Goal: Task Accomplishment & Management: Manage account settings

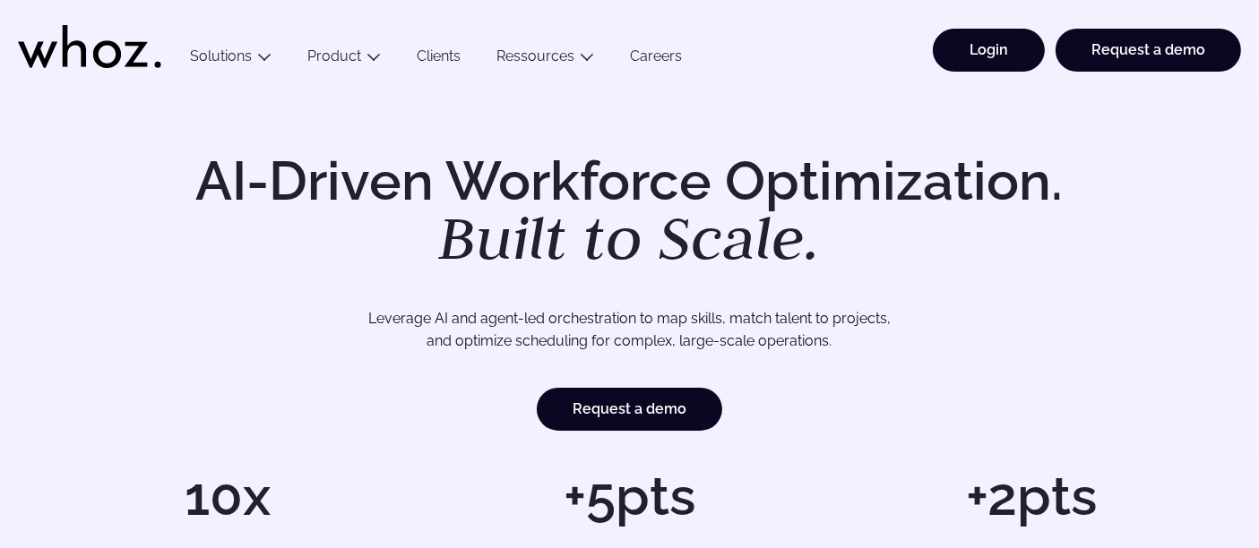
click at [1032, 60] on link "Login" at bounding box center [989, 50] width 112 height 43
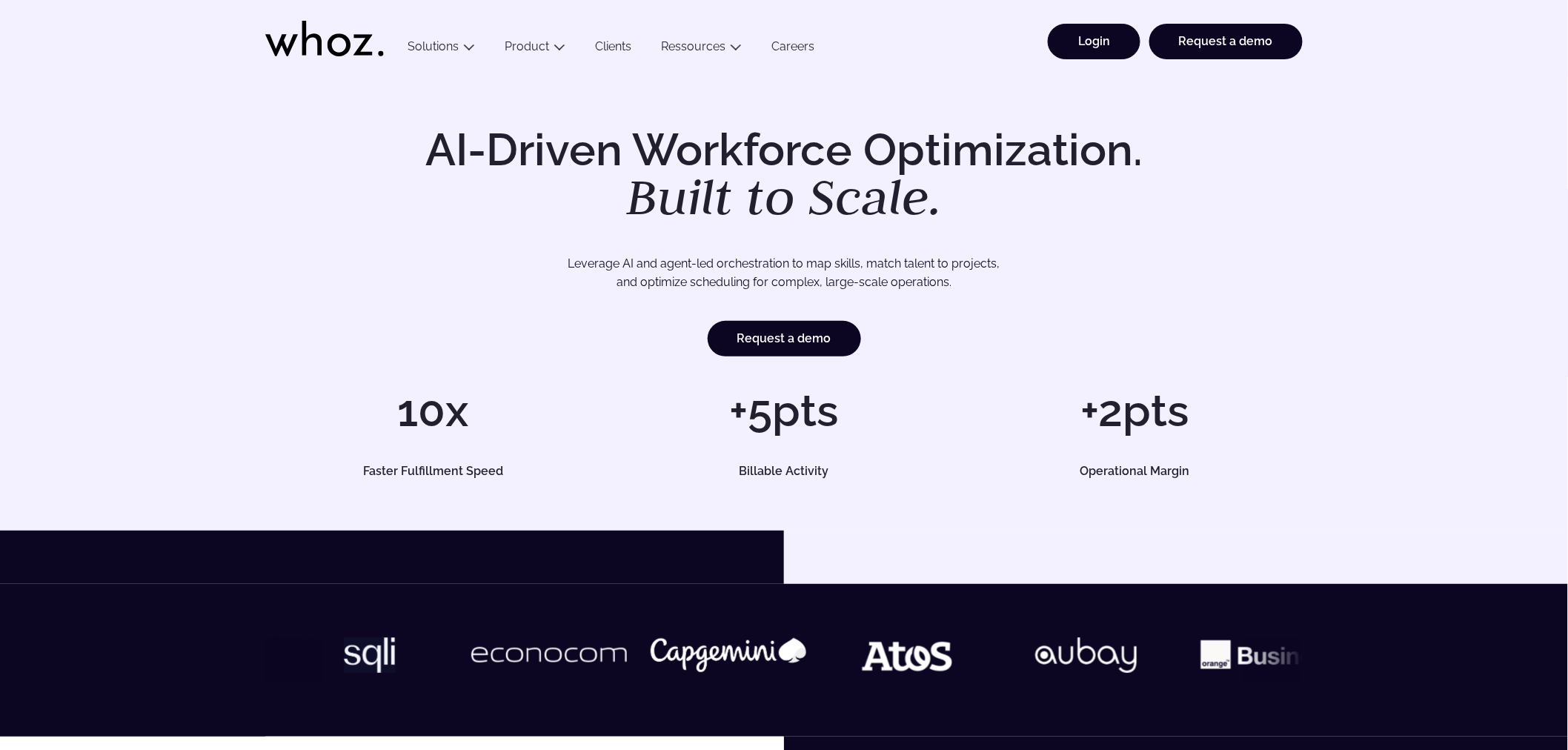
click at [1094, 45] on link "Login" at bounding box center [1094, 41] width 93 height 36
click at [1136, 50] on link "Login" at bounding box center [1094, 41] width 93 height 36
